Goal: Task Accomplishment & Management: Manage account settings

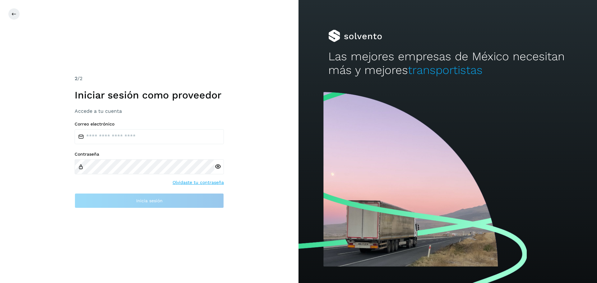
drag, startPoint x: 0, startPoint y: 4, endPoint x: 9, endPoint y: 18, distance: 16.8
click at [9, 18] on div at bounding box center [306, 14] width 597 height 12
click at [15, 16] on icon at bounding box center [14, 14] width 5 height 5
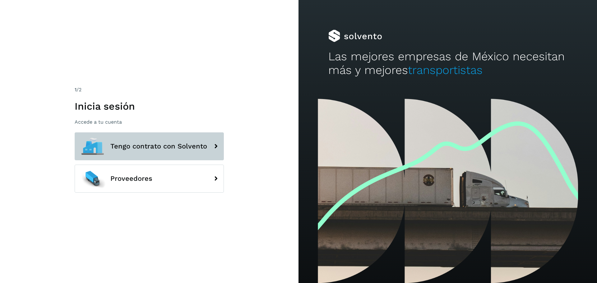
click at [177, 146] on span "Tengo contrato con Solvento" at bounding box center [158, 146] width 97 height 7
click at [182, 144] on span "Tengo contrato con Solvento" at bounding box center [158, 146] width 97 height 7
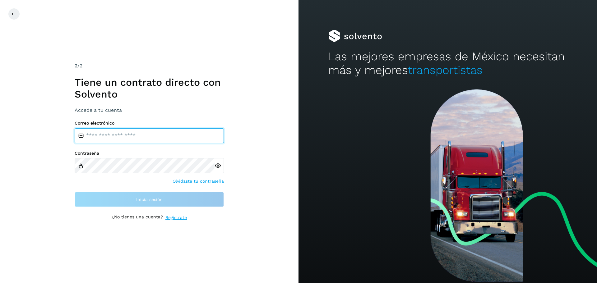
click at [93, 138] on input "email" at bounding box center [149, 135] width 149 height 15
type input "**********"
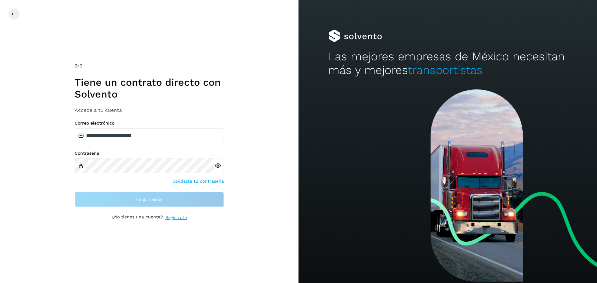
click at [80, 168] on div "Contraseña" at bounding box center [149, 162] width 149 height 23
click at [184, 181] on div "Contraseña Olvidaste tu contraseña" at bounding box center [149, 168] width 149 height 34
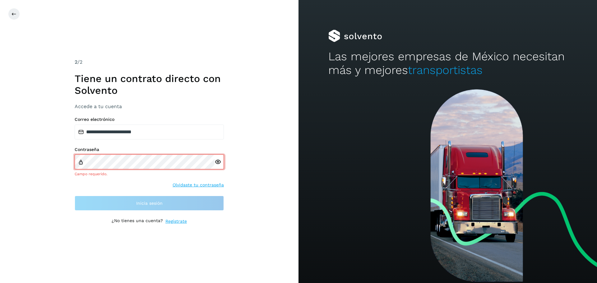
click at [190, 184] on link "Olvidaste tu contraseña" at bounding box center [198, 185] width 51 height 7
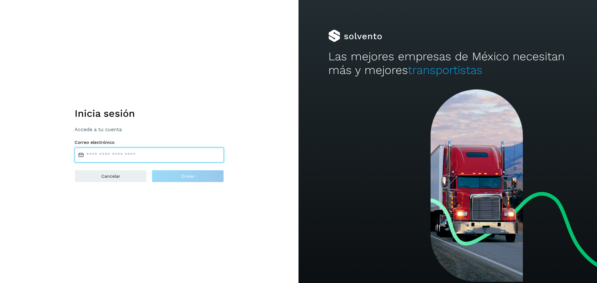
click at [103, 155] on input "email" at bounding box center [149, 155] width 149 height 15
type input "**********"
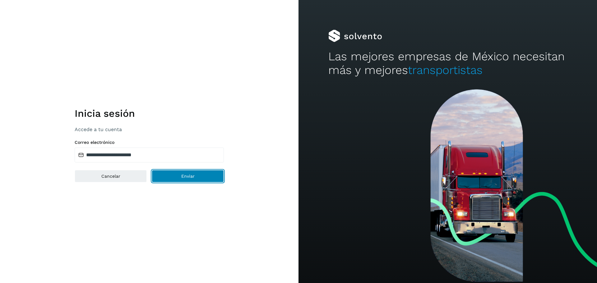
click at [182, 177] on span "Enviar" at bounding box center [187, 176] width 13 height 4
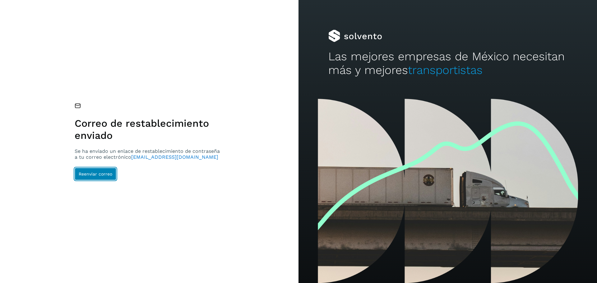
click at [102, 179] on button "Reenviar correo" at bounding box center [96, 174] width 42 height 12
click at [93, 169] on button "Reenviar correo" at bounding box center [96, 174] width 42 height 12
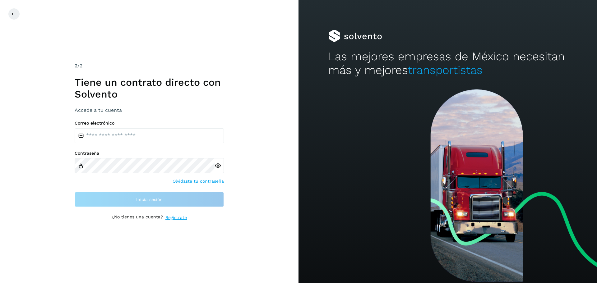
click at [104, 144] on div "Correo electrónico Contraseña Olvidaste tu contraseña Inicia sesión" at bounding box center [149, 164] width 149 height 87
click at [107, 138] on input "email" at bounding box center [149, 135] width 149 height 15
type input "**********"
click at [131, 209] on div "**********" at bounding box center [149, 141] width 149 height 159
click at [217, 165] on div at bounding box center [219, 165] width 9 height 15
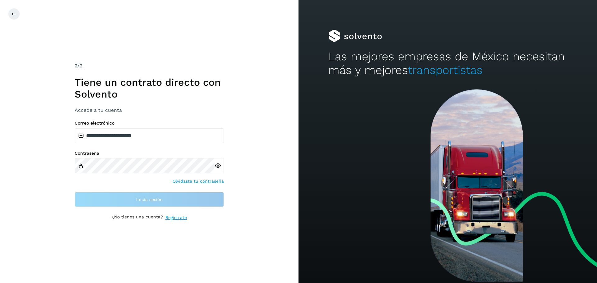
click at [216, 165] on icon at bounding box center [218, 166] width 7 height 7
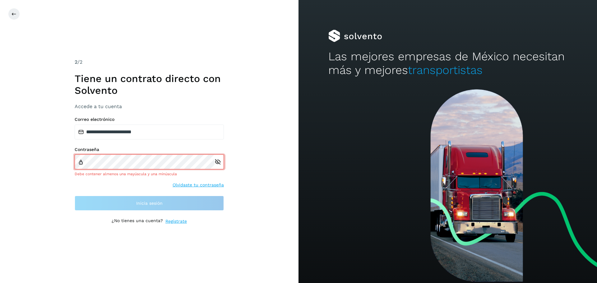
click at [182, 184] on link "Olvidaste tu contraseña" at bounding box center [198, 185] width 51 height 7
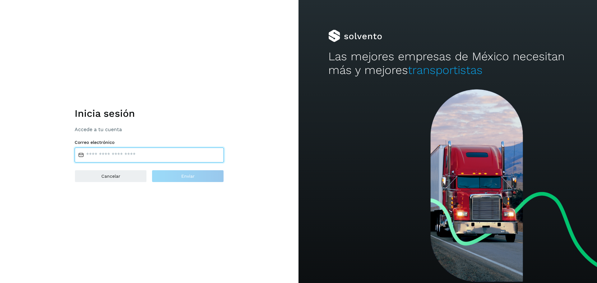
click at [115, 160] on input "email" at bounding box center [149, 155] width 149 height 15
type input "**********"
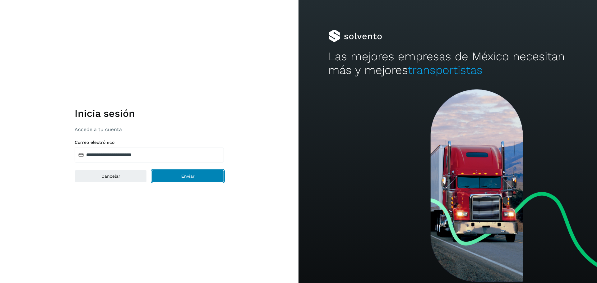
click at [182, 177] on span "Enviar" at bounding box center [187, 176] width 13 height 4
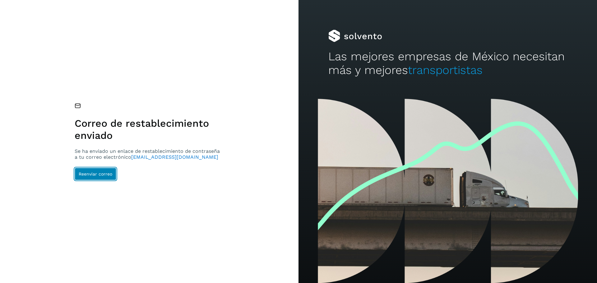
click at [87, 173] on span "Reenviar correo" at bounding box center [96, 174] width 34 height 4
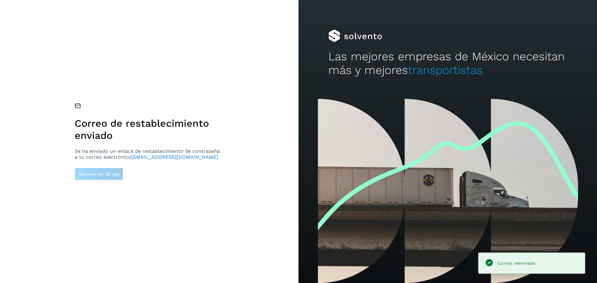
click at [154, 156] on span "transportes@reyeslrs.com" at bounding box center [174, 157] width 87 height 6
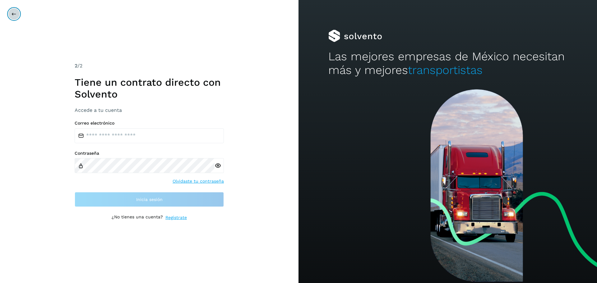
click at [11, 13] on button at bounding box center [14, 14] width 12 height 12
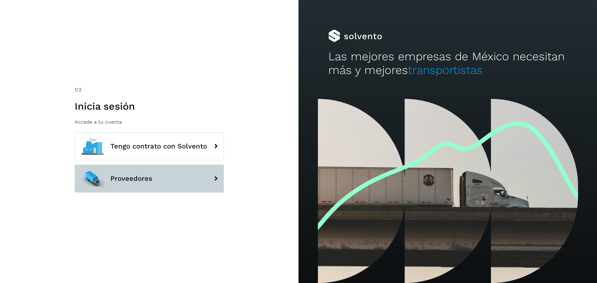
click at [211, 182] on icon at bounding box center [216, 179] width 12 height 12
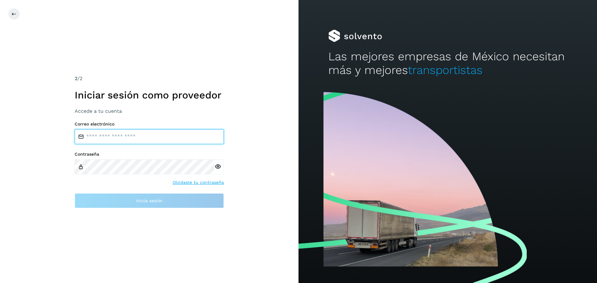
click at [92, 132] on input "email" at bounding box center [149, 136] width 149 height 15
type input "**********"
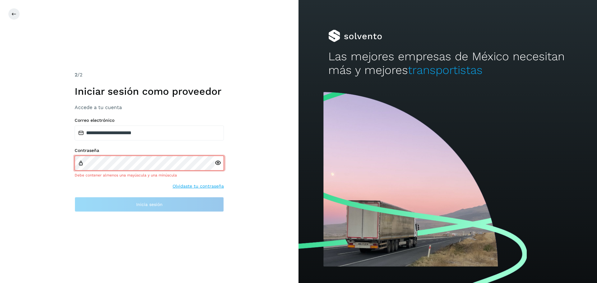
click at [259, 175] on div "**********" at bounding box center [149, 141] width 298 height 283
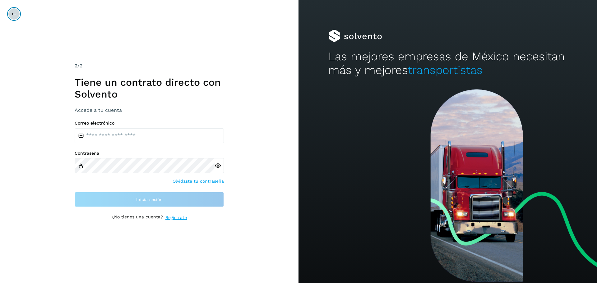
click at [12, 12] on icon at bounding box center [14, 14] width 5 height 5
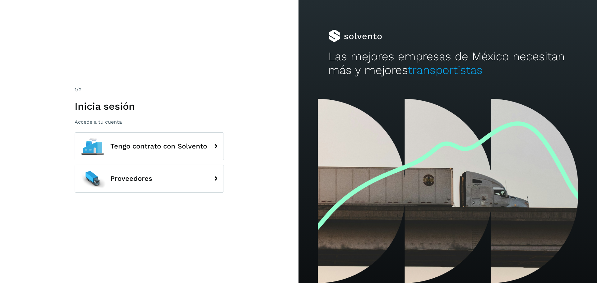
click at [12, 12] on div "1 /2 Inicia sesión Accede a tu cuenta Tengo contrato con Solvento Proveedores" at bounding box center [149, 141] width 298 height 283
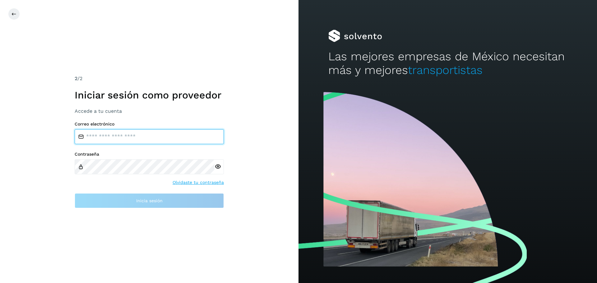
click at [155, 141] on input "email" at bounding box center [149, 136] width 149 height 15
type input "**********"
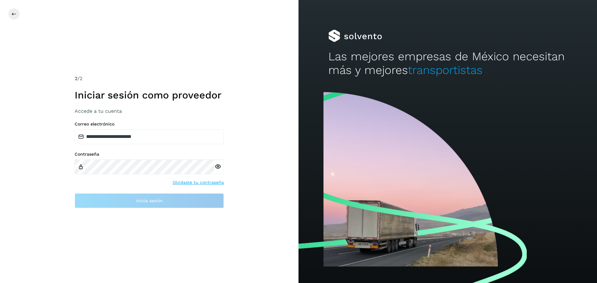
click at [208, 181] on div "Contraseña Olvidaste tu contraseña" at bounding box center [149, 169] width 149 height 34
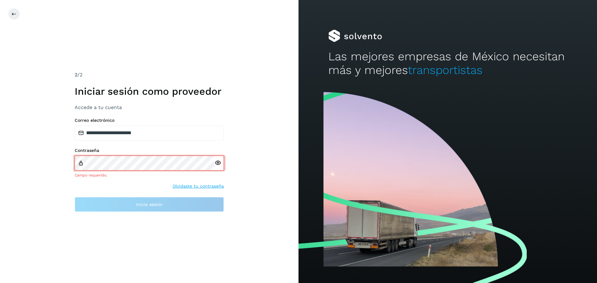
click at [208, 181] on div "Contraseña Campo requerido. Olvidaste tu contraseña" at bounding box center [149, 169] width 149 height 42
click at [200, 187] on link "Olvidaste tu contraseña" at bounding box center [198, 186] width 51 height 7
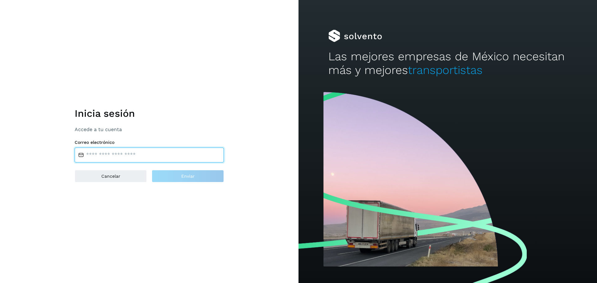
click at [102, 155] on input "email" at bounding box center [149, 155] width 149 height 15
type input "**********"
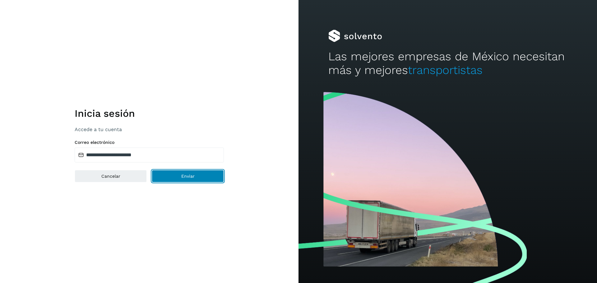
click at [182, 176] on span "Enviar" at bounding box center [187, 176] width 13 height 4
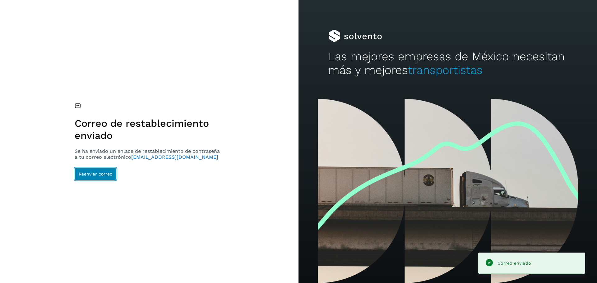
click at [100, 172] on span "Reenviar correo" at bounding box center [96, 174] width 34 height 4
drag, startPoint x: 597, startPoint y: 55, endPoint x: 552, endPoint y: 131, distance: 87.9
click at [589, 80] on div "Las mejores empresas de México necesitan más y mejores transportistas" at bounding box center [447, 49] width 298 height 99
drag, startPoint x: 492, startPoint y: 178, endPoint x: 282, endPoint y: 113, distance: 220.3
click at [460, 133] on div at bounding box center [447, 191] width 298 height 184
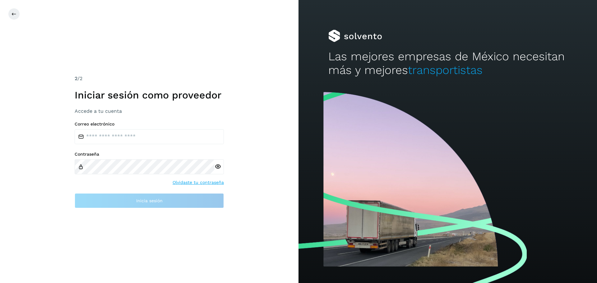
click at [238, 162] on div "2 /2 Iniciar sesión como proveedor Accede a tu cuenta Correo electrónico Contra…" at bounding box center [149, 141] width 298 height 283
drag, startPoint x: 238, startPoint y: 162, endPoint x: 90, endPoint y: 92, distance: 164.2
click at [240, 159] on div "2 /2 Iniciar sesión como proveedor Accede a tu cuenta Correo electrónico Contra…" at bounding box center [149, 141] width 298 height 283
click at [14, 13] on icon at bounding box center [14, 14] width 5 height 5
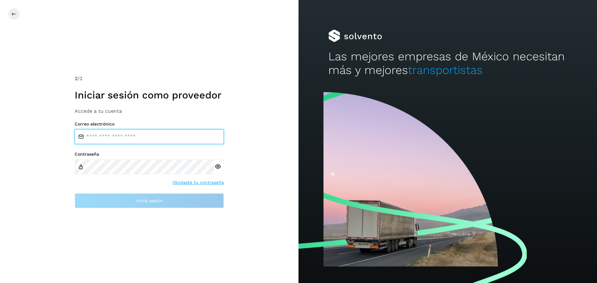
click at [98, 139] on input "email" at bounding box center [149, 136] width 149 height 15
type input "**********"
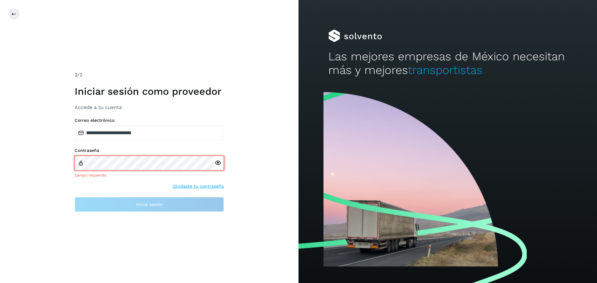
click at [190, 180] on div "Contraseña Campo requerido. Olvidaste tu contraseña" at bounding box center [149, 169] width 149 height 42
click at [190, 184] on link "Olvidaste tu contraseña" at bounding box center [198, 186] width 51 height 7
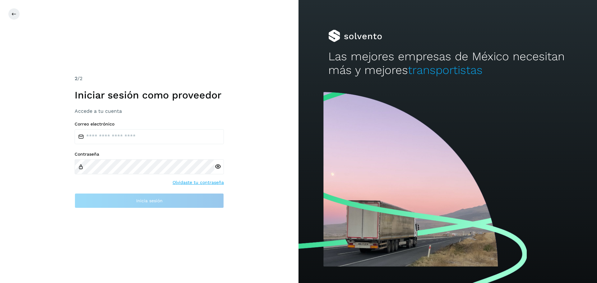
drag, startPoint x: 597, startPoint y: 95, endPoint x: 591, endPoint y: 133, distance: 37.8
click at [591, 133] on div at bounding box center [447, 186] width 298 height 194
click at [186, 182] on link "Olvidaste tu contraseña" at bounding box center [198, 182] width 51 height 7
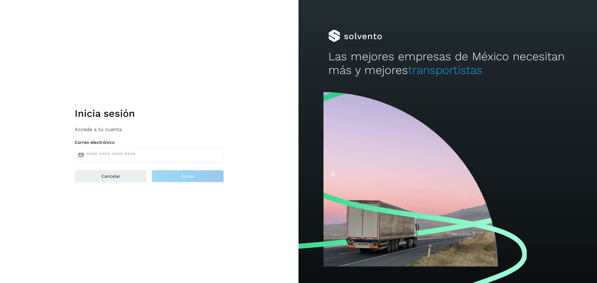
click at [168, 163] on div "Inicia sesión Accede a tu cuenta Correo electrónico Cancelar Enviar" at bounding box center [149, 141] width 149 height 81
click at [156, 158] on input "email" at bounding box center [149, 155] width 149 height 15
type input "**********"
click at [166, 177] on button "Enviar" at bounding box center [188, 176] width 72 height 12
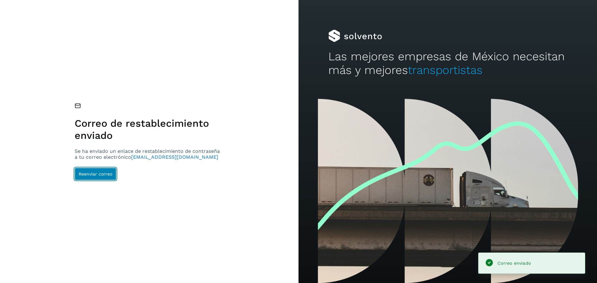
click at [106, 173] on span "Reenviar correo" at bounding box center [96, 174] width 34 height 4
